Goal: Information Seeking & Learning: Learn about a topic

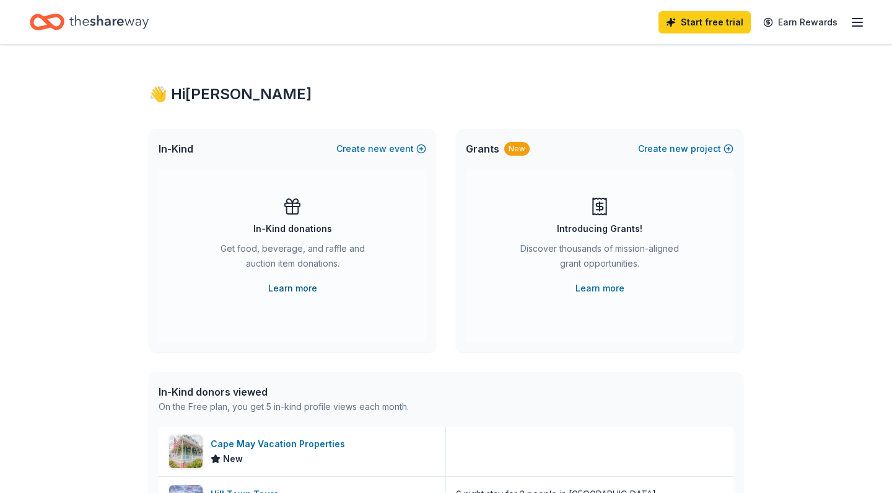
click at [282, 287] on link "Learn more" at bounding box center [292, 288] width 49 height 15
click at [855, 22] on line "button" at bounding box center [858, 22] width 10 height 0
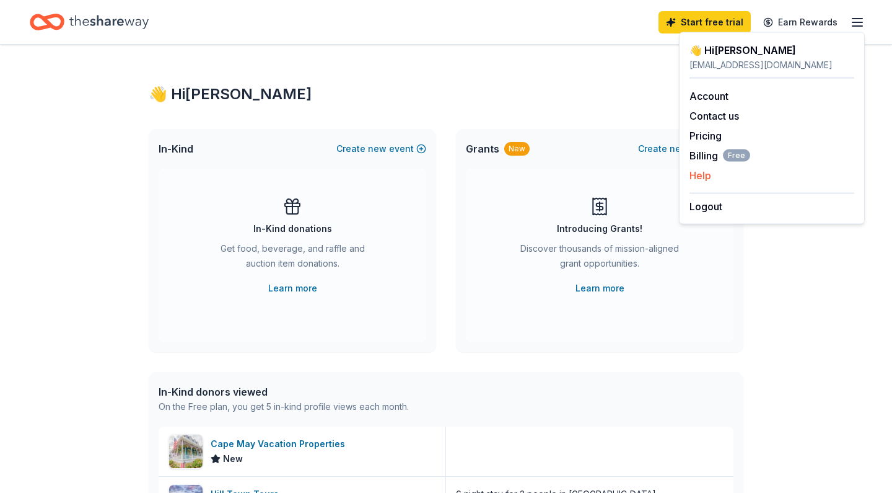
click at [707, 175] on button "Help" at bounding box center [701, 175] width 22 height 15
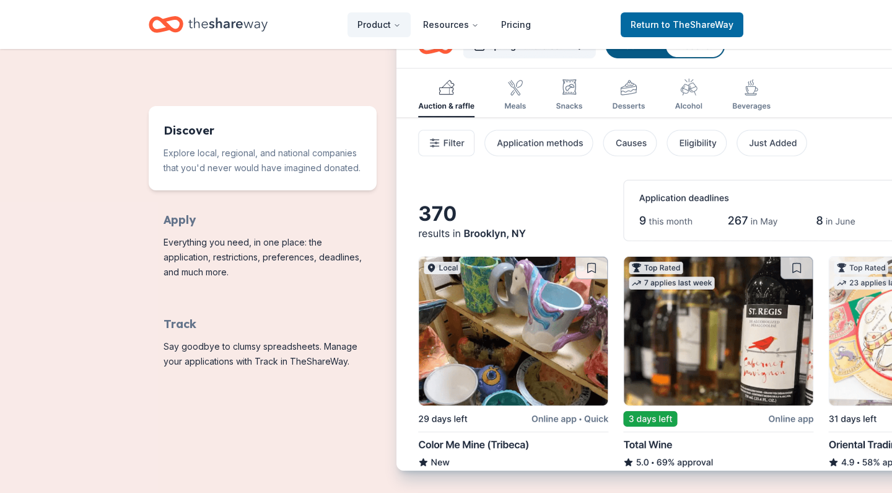
scroll to position [588, 0]
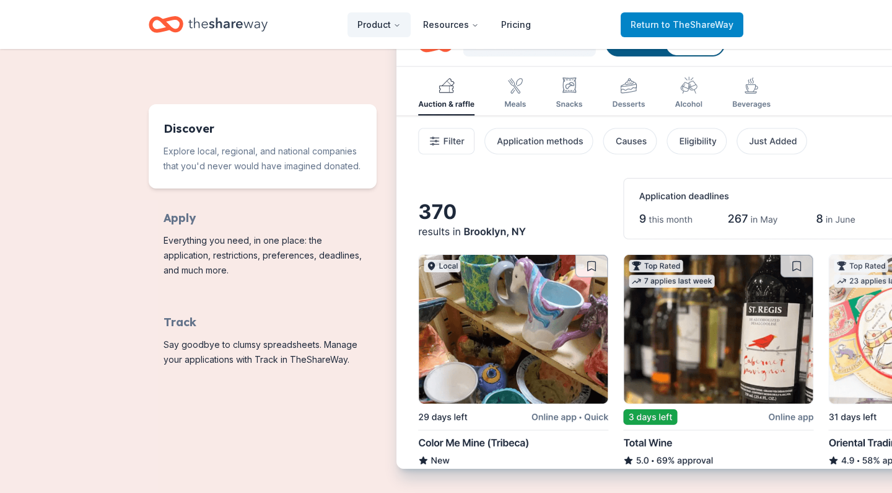
click at [650, 29] on span "Return to TheShareWay" at bounding box center [682, 24] width 103 height 15
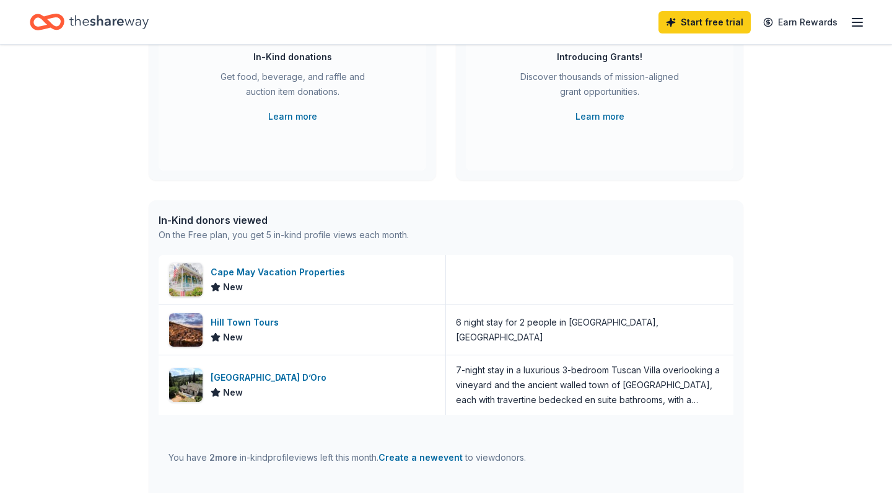
scroll to position [184, 0]
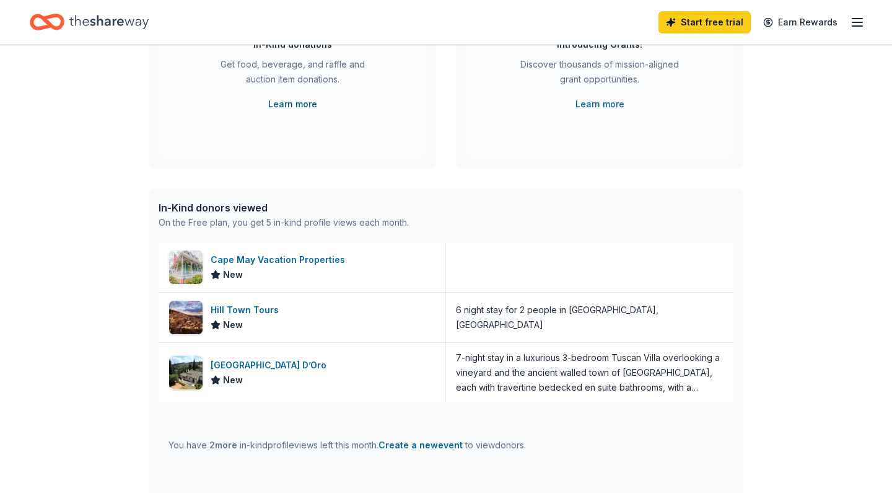
click at [301, 105] on link "Learn more" at bounding box center [292, 104] width 49 height 15
